Goal: Information Seeking & Learning: Check status

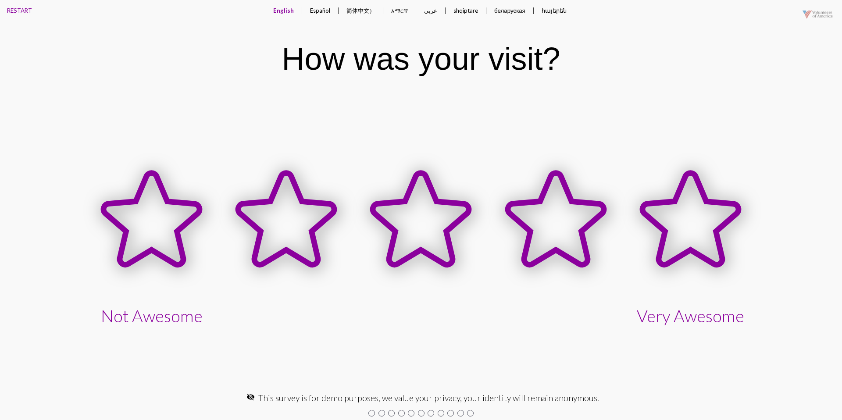
click at [314, 9] on button "Español" at bounding box center [320, 10] width 34 height 21
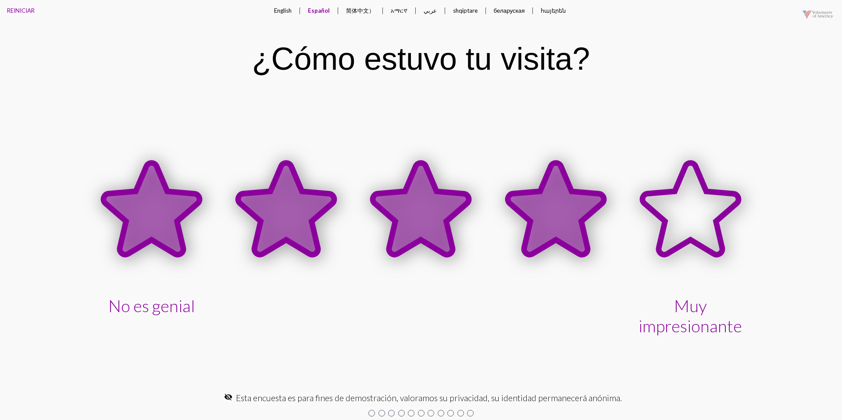
click at [528, 220] on icon at bounding box center [556, 209] width 96 height 92
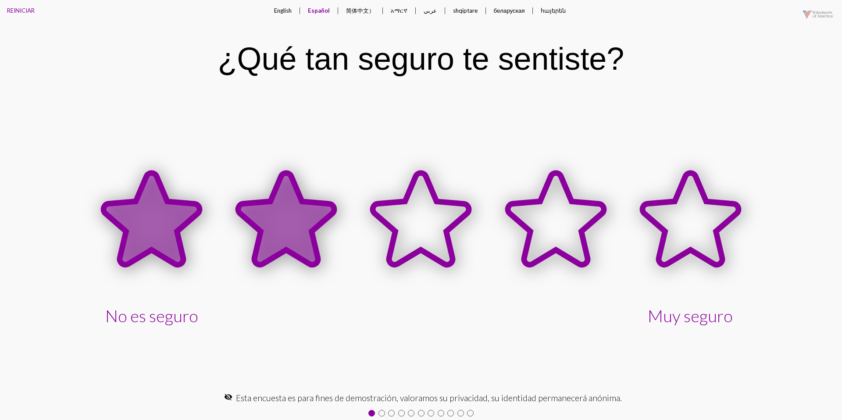
click at [308, 230] on icon at bounding box center [286, 219] width 96 height 92
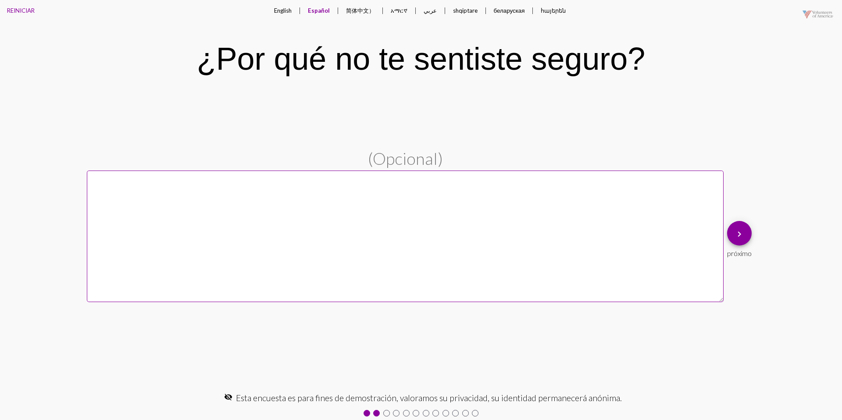
click at [284, 14] on button "English" at bounding box center [283, 10] width 32 height 21
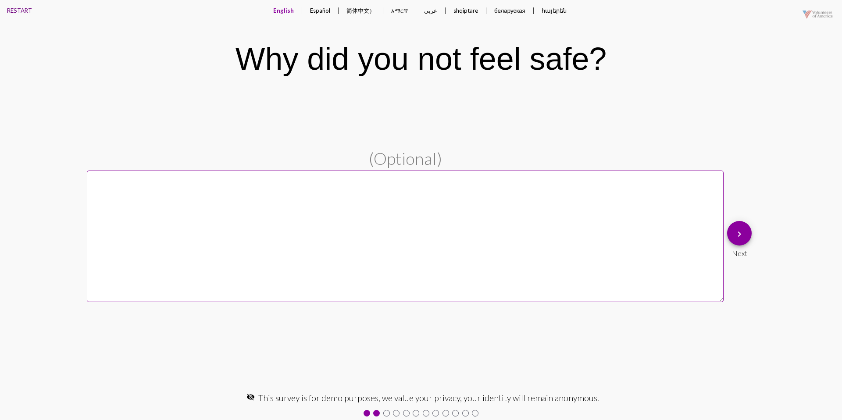
click at [14, 8] on button "RESTART" at bounding box center [19, 10] width 39 height 21
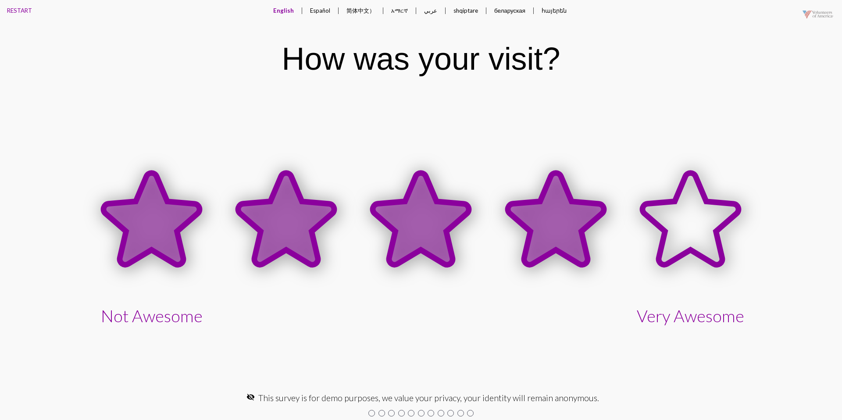
click at [529, 211] on icon at bounding box center [556, 219] width 96 height 92
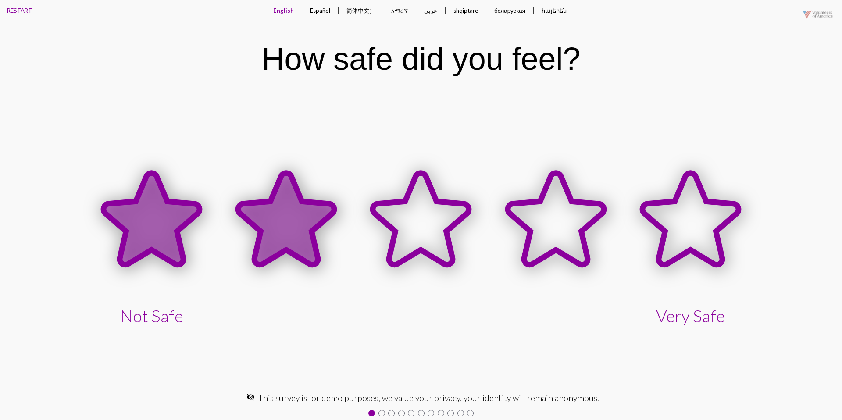
click at [324, 199] on icon at bounding box center [286, 220] width 135 height 135
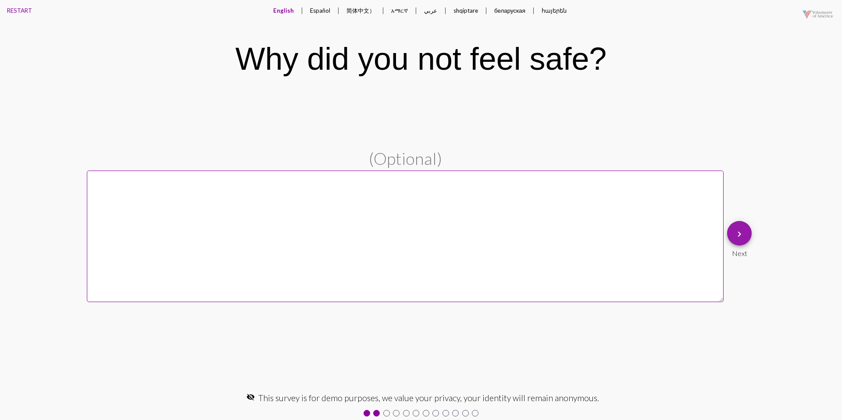
click at [738, 240] on span "keyboard_arrow_right" at bounding box center [740, 233] width 11 height 25
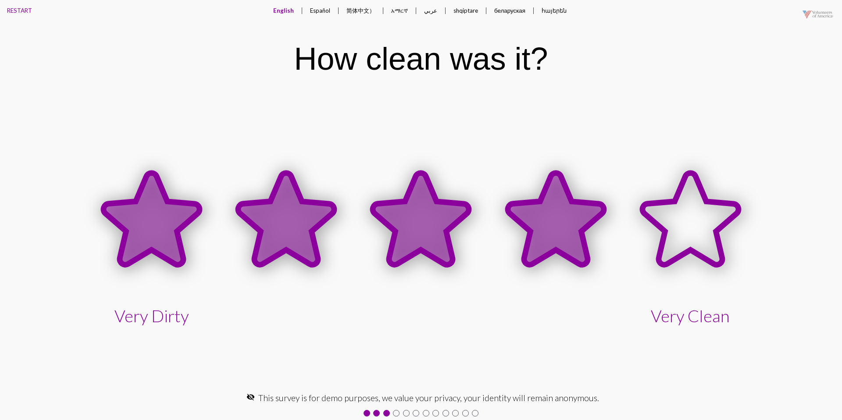
click at [585, 209] on icon at bounding box center [556, 219] width 96 height 92
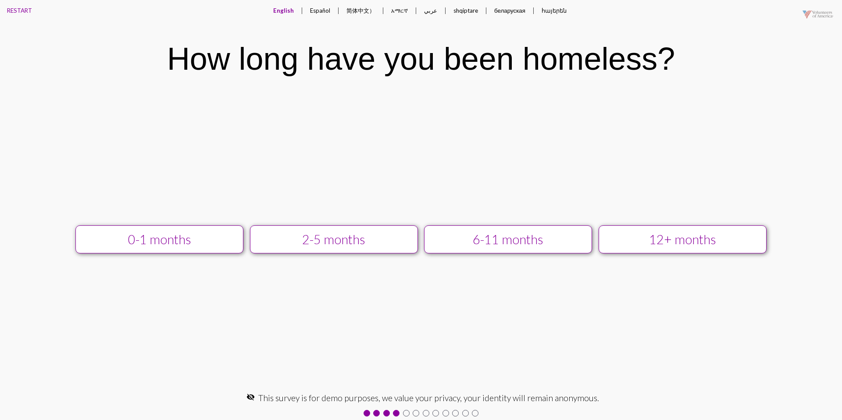
click at [640, 248] on button "12+ months" at bounding box center [683, 240] width 168 height 29
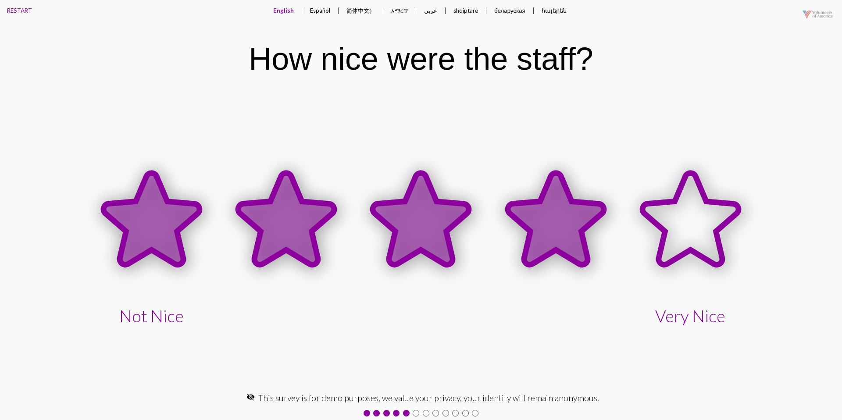
click at [584, 232] on icon at bounding box center [556, 219] width 96 height 92
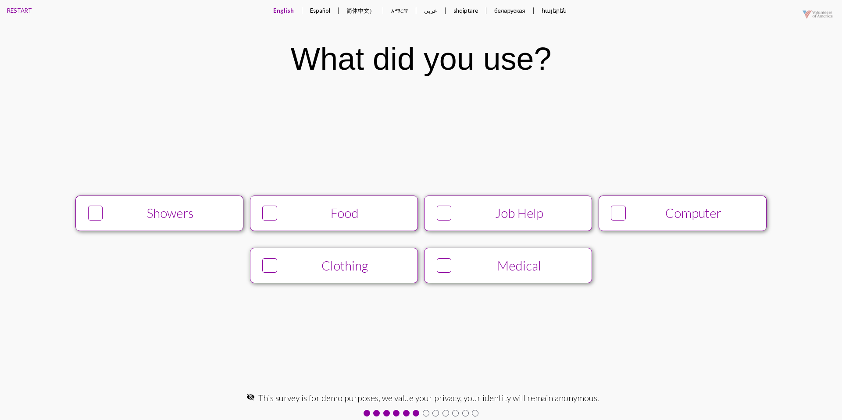
click at [409, 207] on button "Food" at bounding box center [334, 214] width 168 height 36
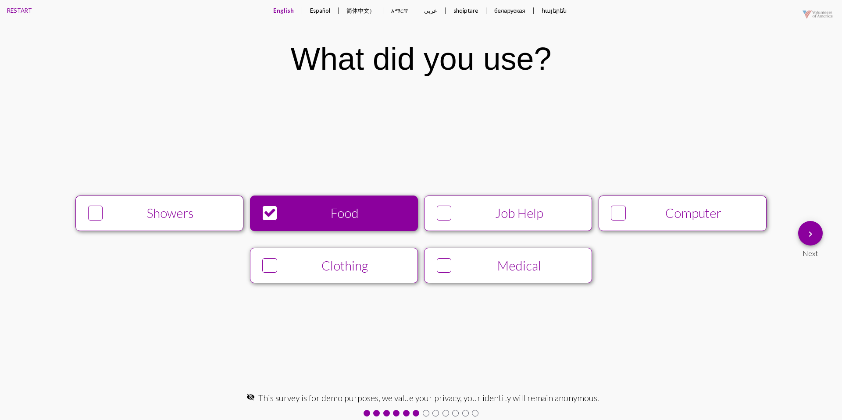
click at [474, 206] on div "Job Help" at bounding box center [519, 213] width 129 height 15
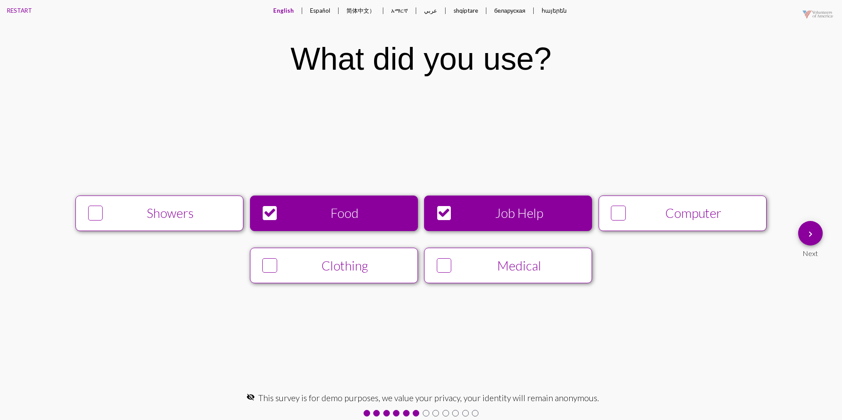
click at [808, 238] on mat-icon "keyboard_arrow_right" at bounding box center [811, 234] width 11 height 11
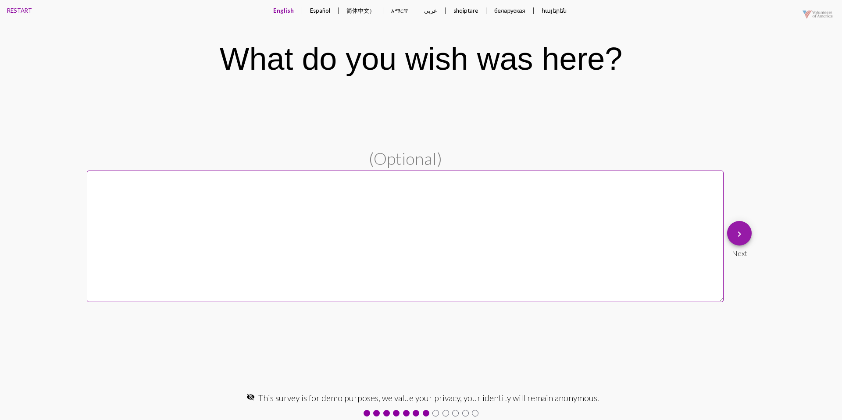
click at [731, 238] on button "keyboard_arrow_right" at bounding box center [740, 233] width 25 height 25
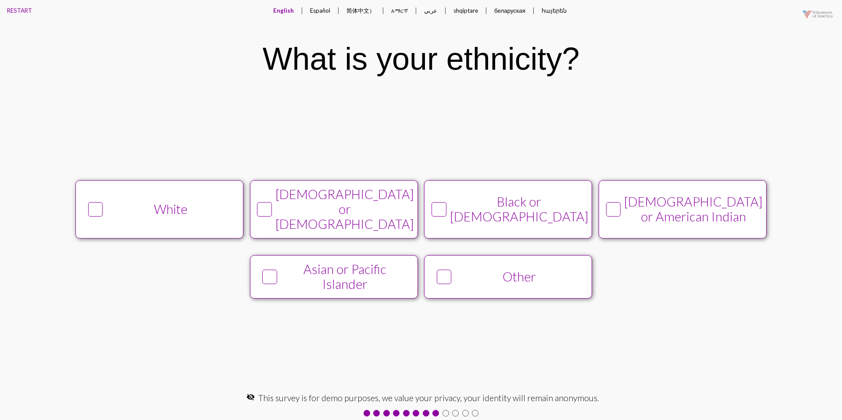
click at [212, 213] on div "White" at bounding box center [171, 209] width 129 height 15
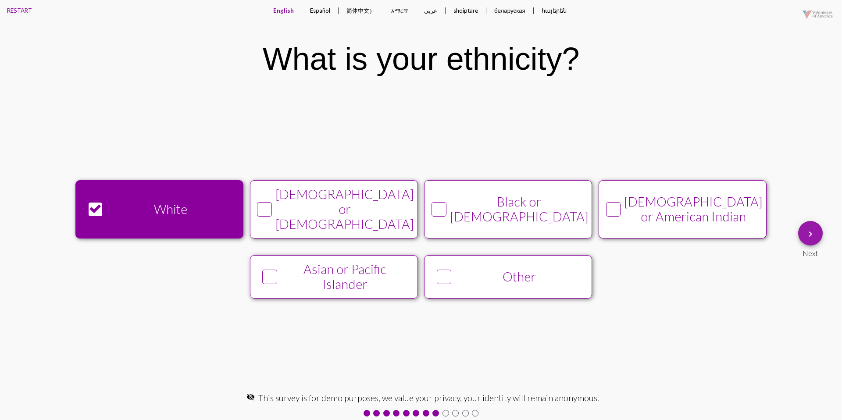
click at [807, 236] on mat-icon "keyboard_arrow_right" at bounding box center [811, 234] width 11 height 11
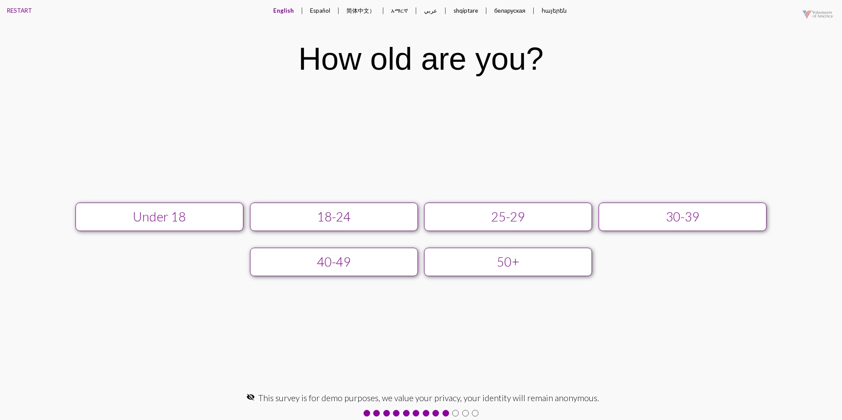
click at [501, 217] on div "25-29" at bounding box center [508, 216] width 151 height 15
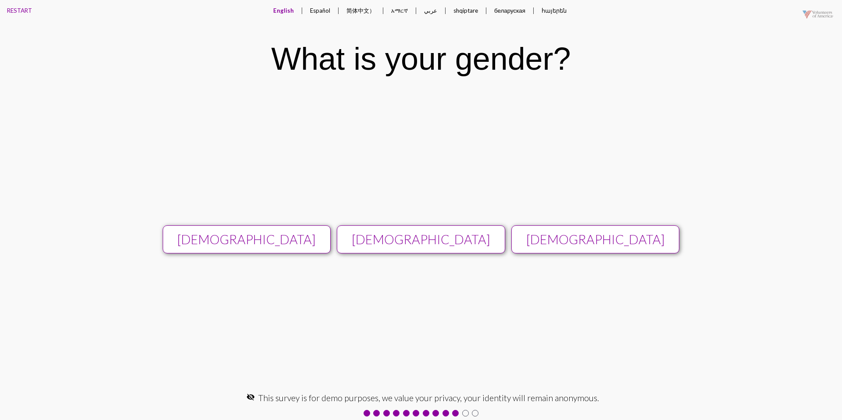
click at [483, 236] on div "[DEMOGRAPHIC_DATA]" at bounding box center [421, 239] width 151 height 15
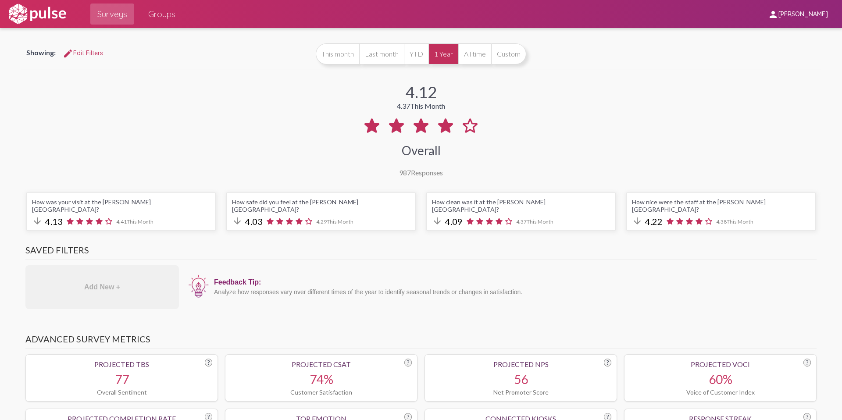
scroll to position [6, 0]
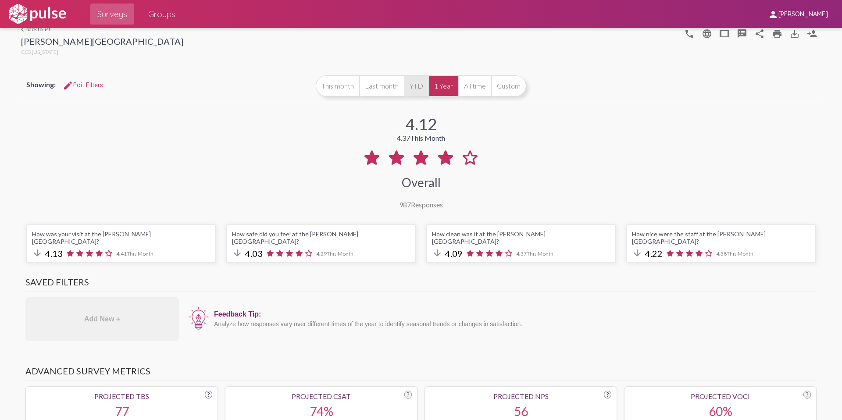
click at [416, 80] on button "YTD" at bounding box center [416, 85] width 25 height 21
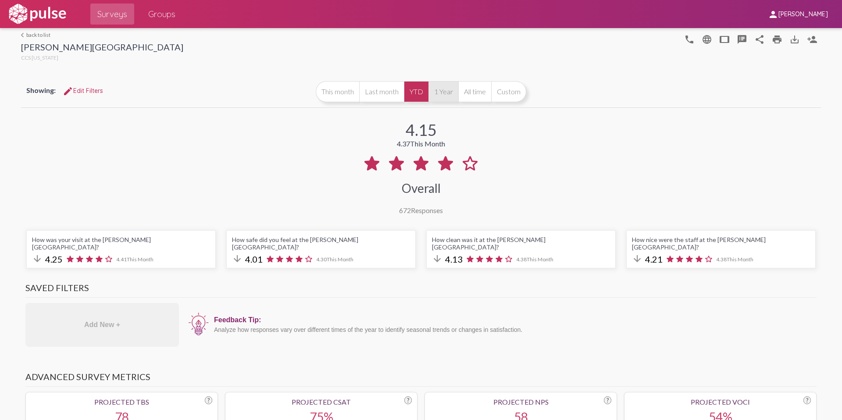
click at [442, 90] on button "1 Year" at bounding box center [444, 91] width 30 height 21
click at [471, 89] on button "All time" at bounding box center [475, 91] width 33 height 21
click at [438, 91] on button "1 Year" at bounding box center [444, 91] width 30 height 21
click at [350, 94] on button "This month" at bounding box center [337, 91] width 43 height 21
click at [373, 91] on button "Last month" at bounding box center [381, 91] width 45 height 21
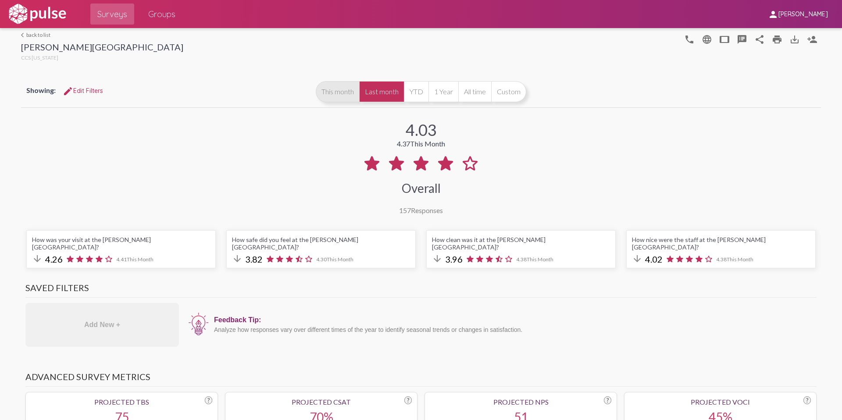
click at [350, 94] on button "This month" at bounding box center [337, 91] width 43 height 21
click at [441, 100] on button "1 Year" at bounding box center [444, 91] width 30 height 21
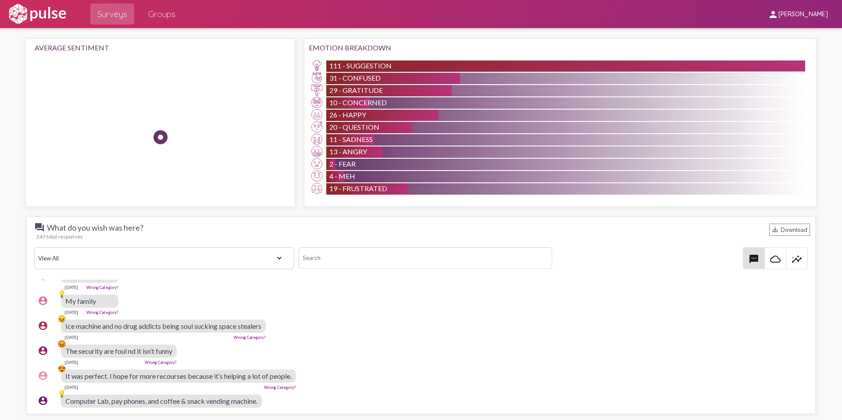
scroll to position [69, 0]
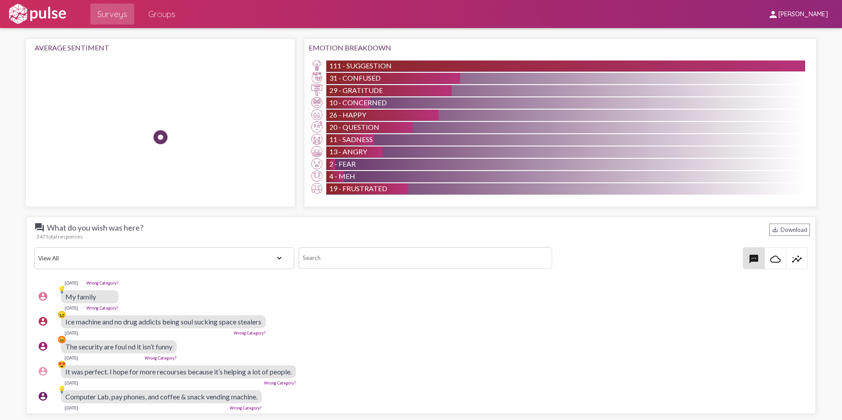
click at [193, 250] on select "View All Positive Neutral Negative Happy Meh Suggestions Angry Disgust Sadness …" at bounding box center [164, 258] width 260 height 22
select select "Suggestion"
click at [34, 247] on select "View All Positive Neutral Negative Happy Meh Suggestions Angry Disgust Sadness …" at bounding box center [164, 258] width 260 height 22
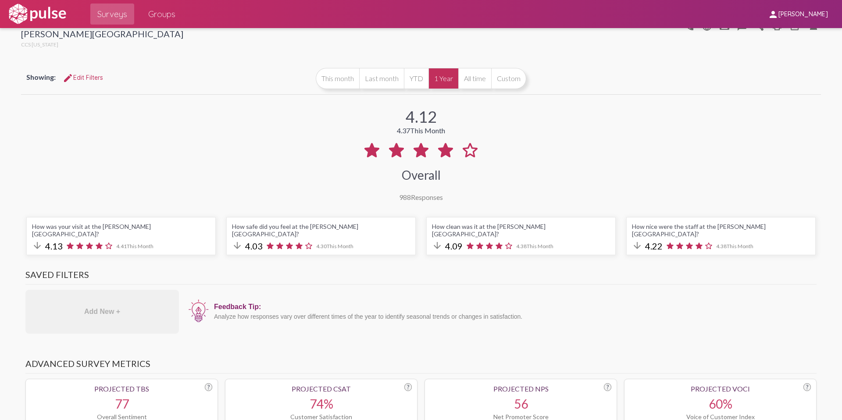
scroll to position [0, 0]
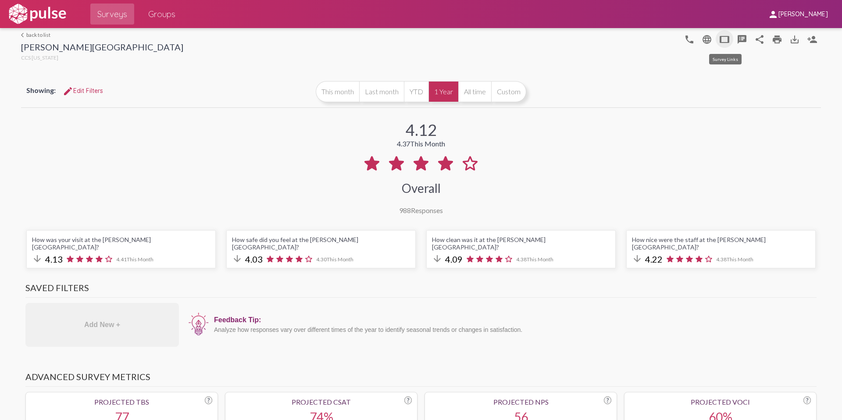
click at [723, 45] on button "tablet" at bounding box center [725, 39] width 18 height 18
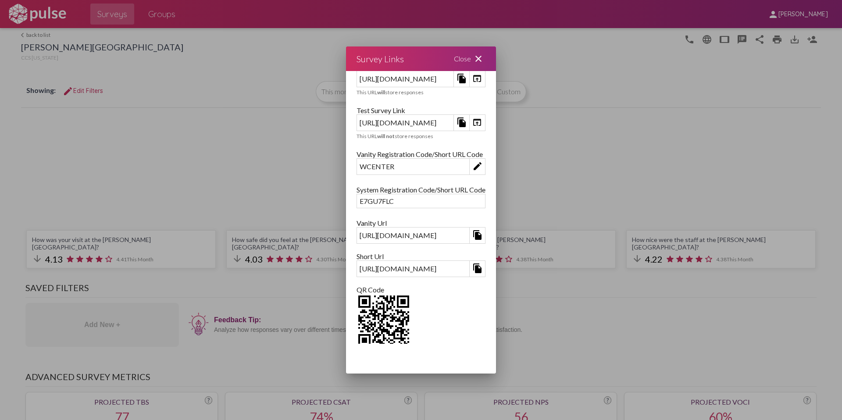
scroll to position [33, 0]
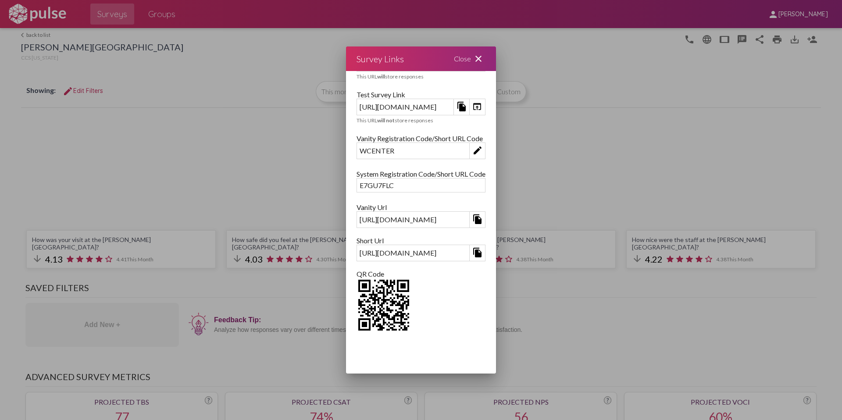
click at [496, 66] on div "Close close" at bounding box center [470, 59] width 53 height 25
